Goal: Ask a question

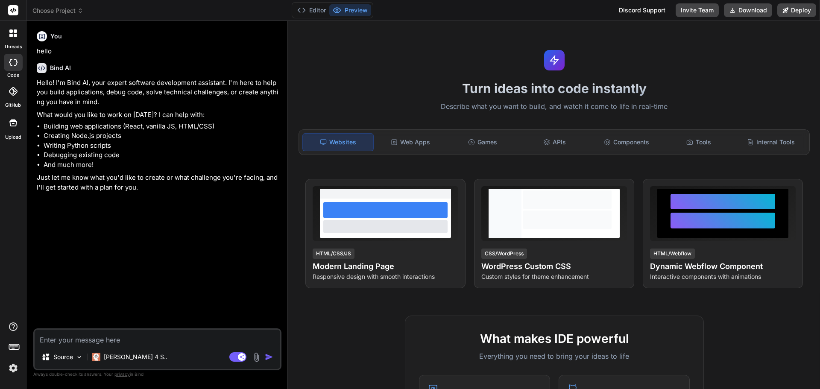
type textarea "x"
click at [11, 369] on img at bounding box center [13, 368] width 15 height 15
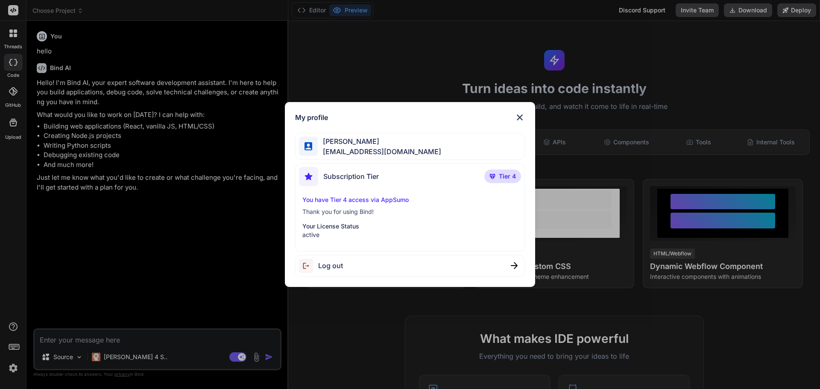
click at [520, 118] on img at bounding box center [520, 117] width 10 height 10
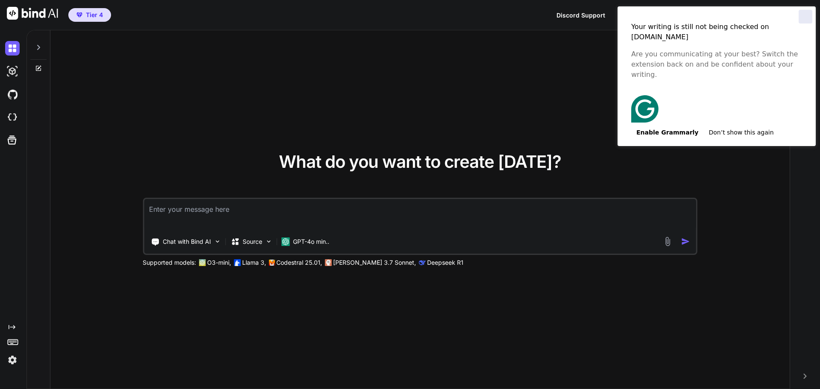
type textarea "x"
click at [804, 18] on div "Close" at bounding box center [806, 17] width 14 height 14
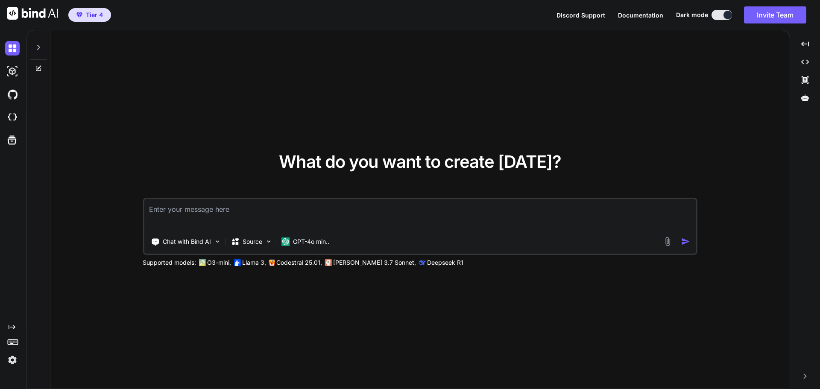
click at [12, 358] on img at bounding box center [12, 360] width 15 height 15
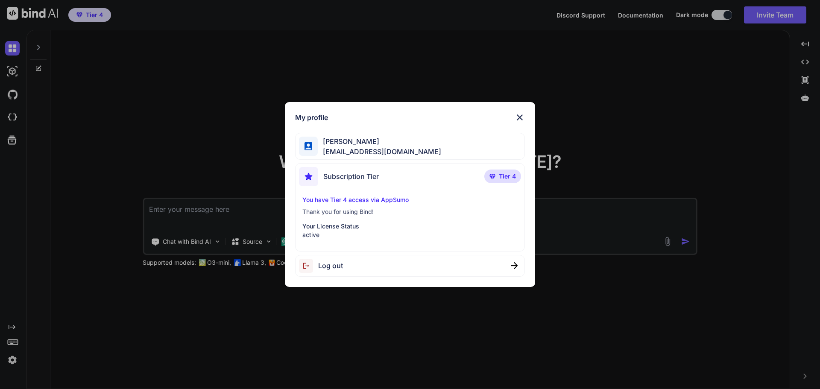
click at [12, 358] on div "My profile Kosy Ikeh kosyoikeh@gmail.com Subscription Tier Tier 4 You have Tier…" at bounding box center [410, 194] width 820 height 389
